Goal: Check status

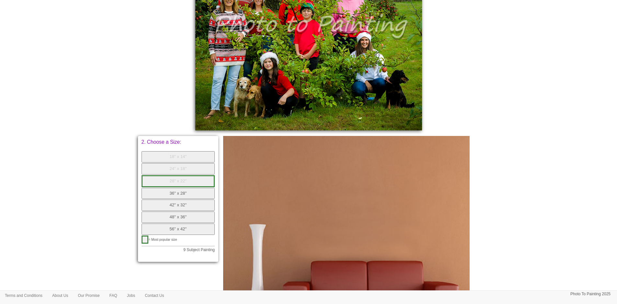
scroll to position [259, 0]
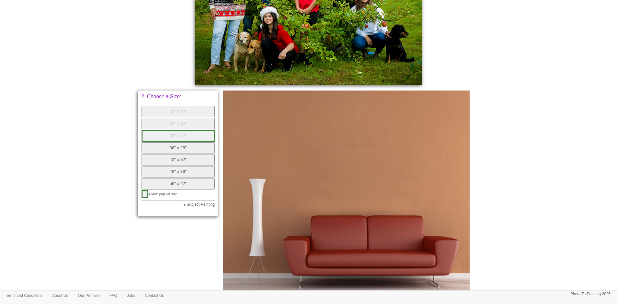
click at [191, 151] on button "36" x 28"" at bounding box center [179, 147] width 74 height 11
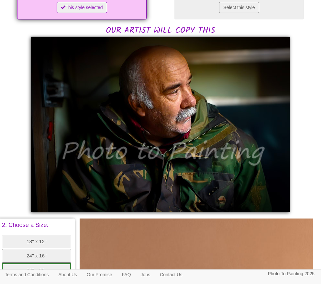
scroll to position [128, 0]
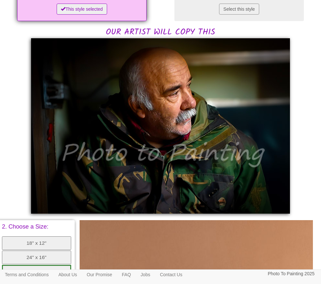
click at [158, 86] on img at bounding box center [160, 125] width 259 height 175
